Goal: Find specific page/section: Find specific page/section

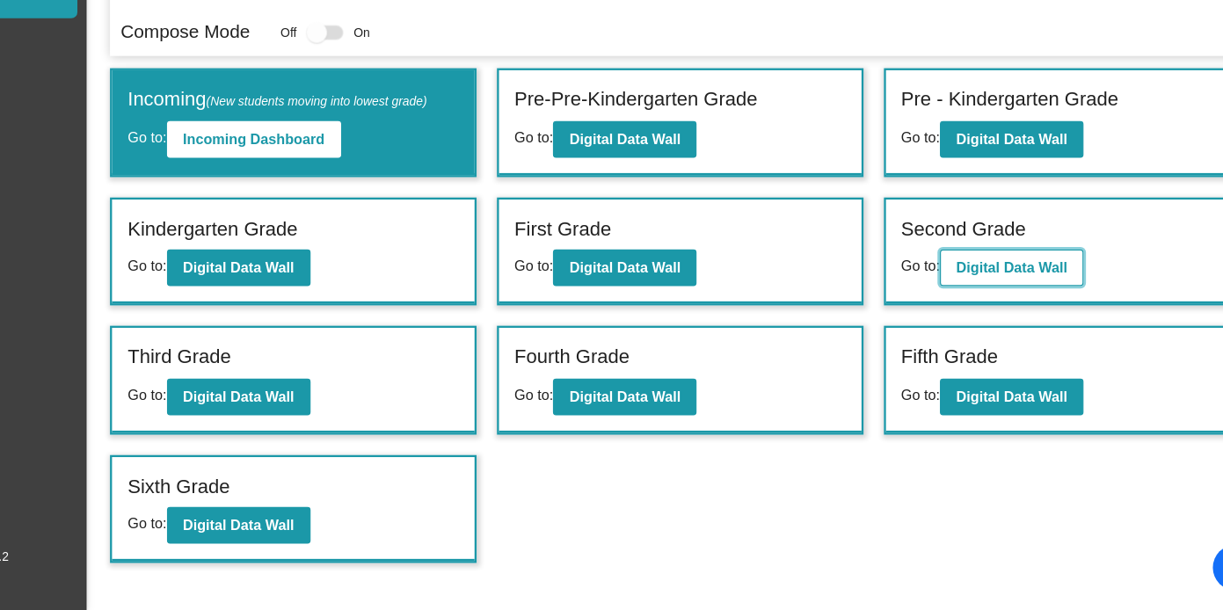
click at [1028, 319] on b "Digital Data Wall" at bounding box center [993, 314] width 96 height 14
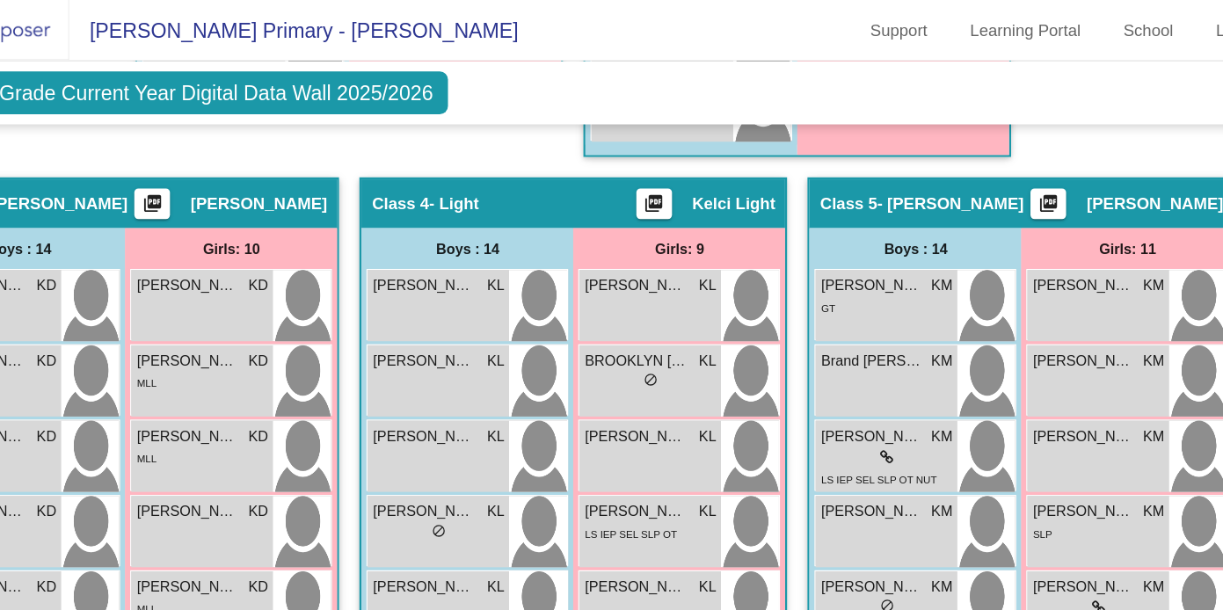
scroll to position [1331, 0]
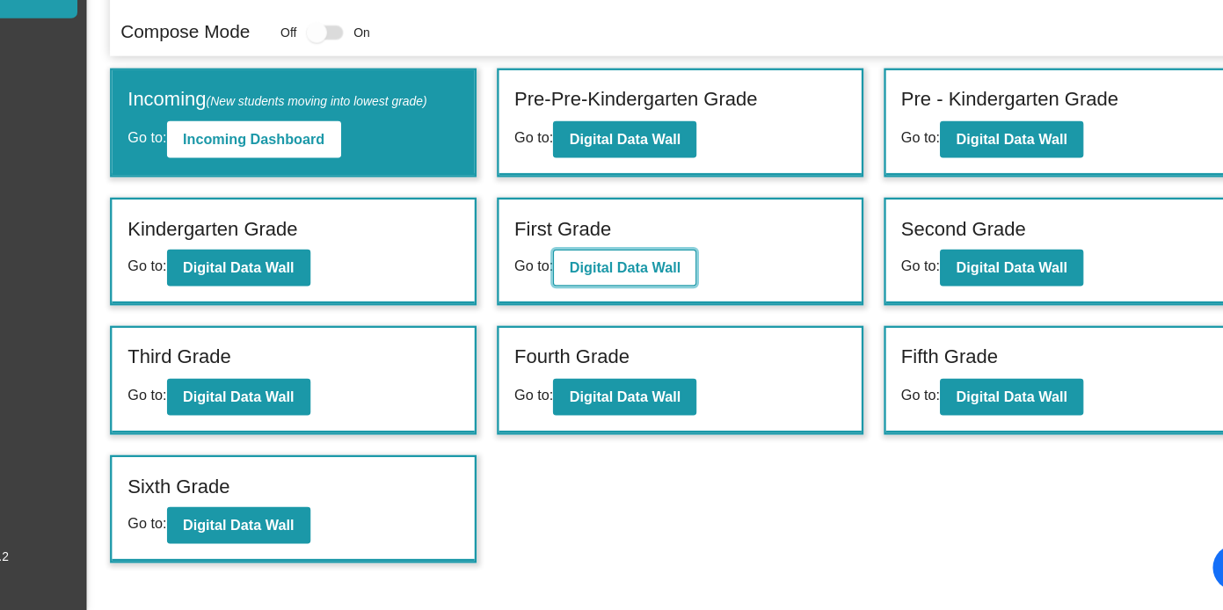
click at [667, 312] on b "Digital Data Wall" at bounding box center [658, 314] width 96 height 14
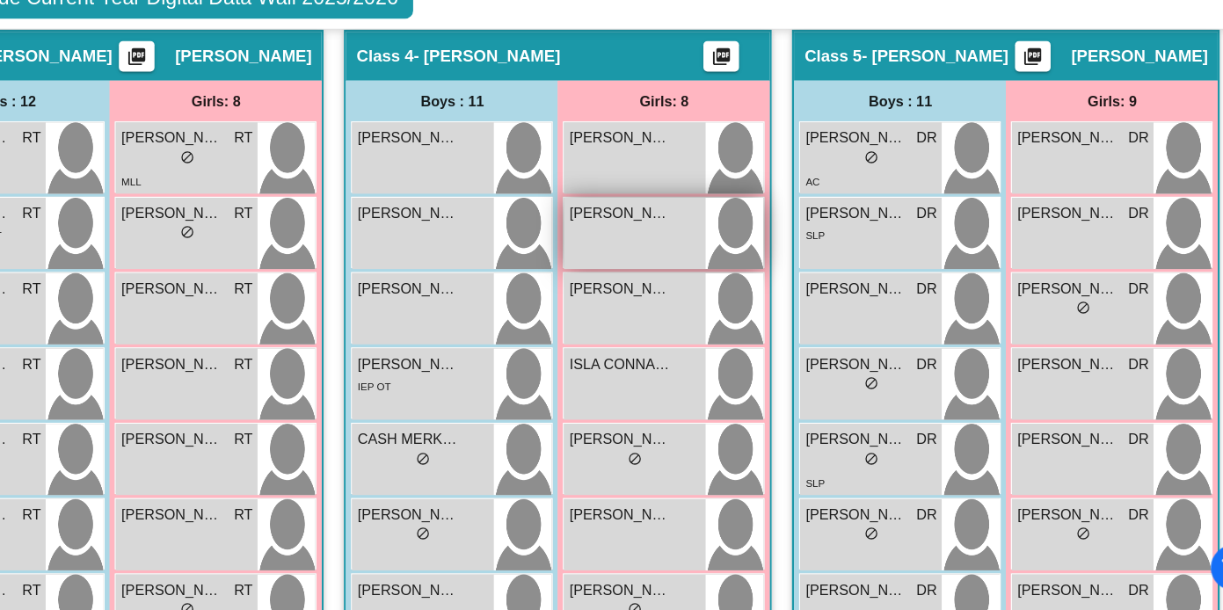
scroll to position [1219, 0]
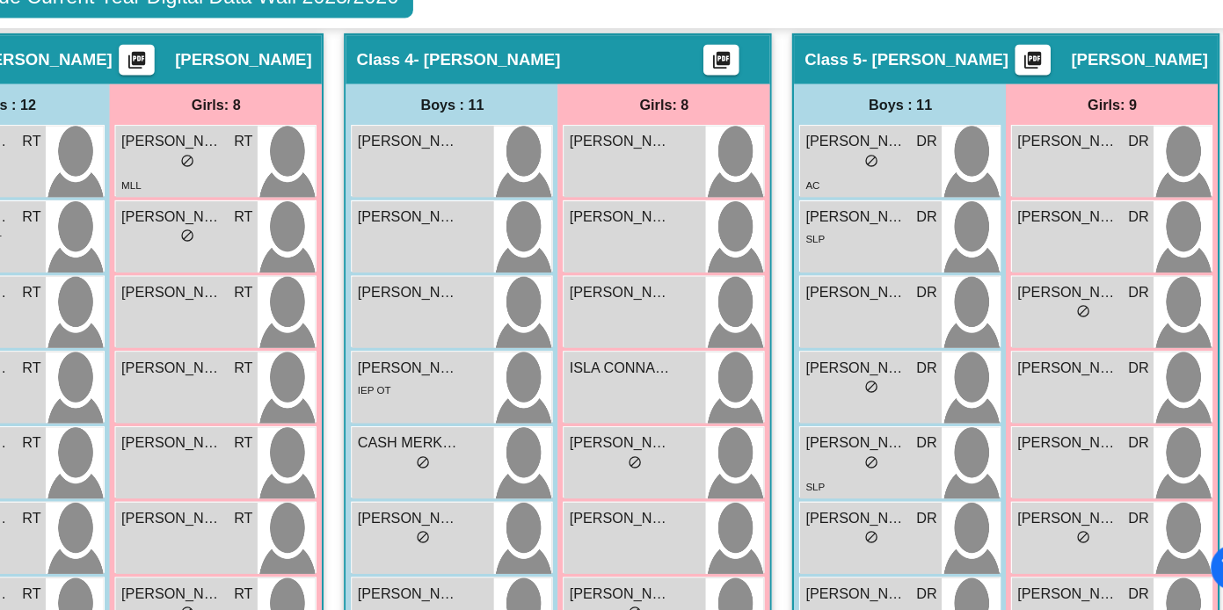
click at [633, 92] on div "First Grade Current Year Digital Data Wall 2025/2026 Add, Move, or Retain Stude…" at bounding box center [611, 80] width 1200 height 55
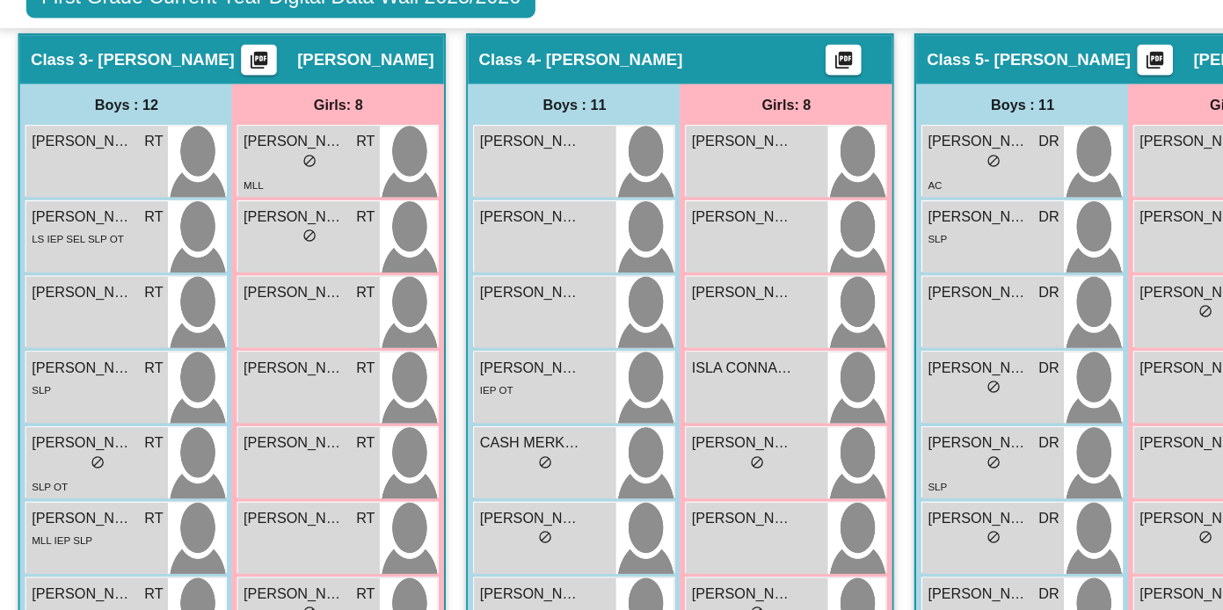
drag, startPoint x: 530, startPoint y: 95, endPoint x: 522, endPoint y: 104, distance: 12.4
click at [530, 96] on div "First Grade Current Year Digital Data Wall 2025/2026 Add, Move, or Retain Stude…" at bounding box center [611, 80] width 1200 height 55
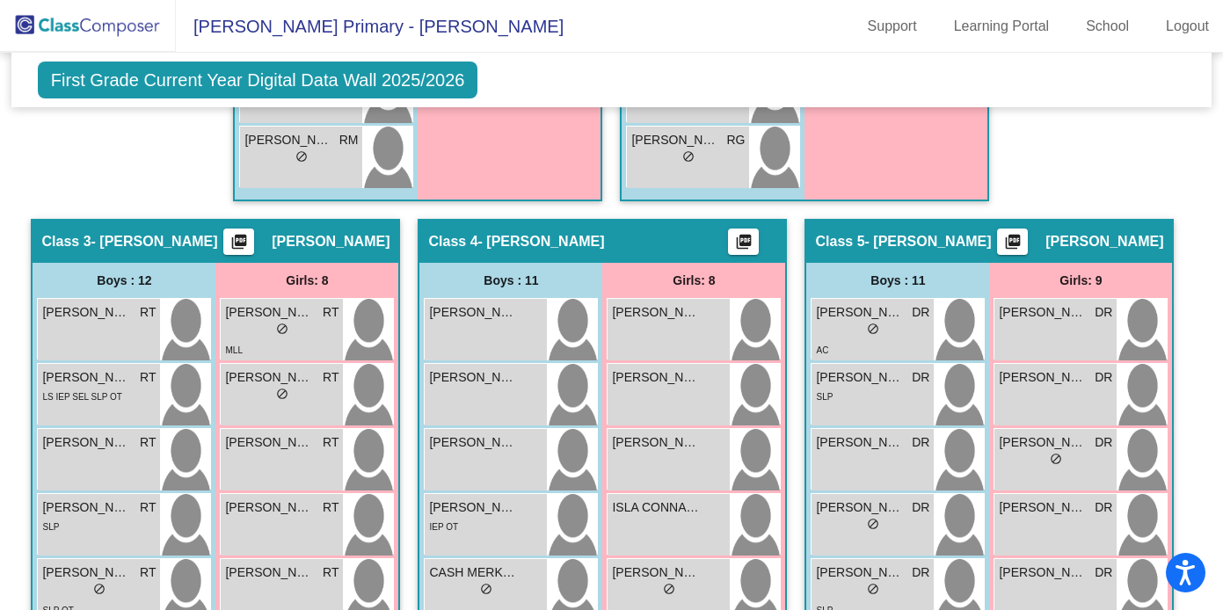
scroll to position [1110, 0]
